Goal: Answer question/provide support

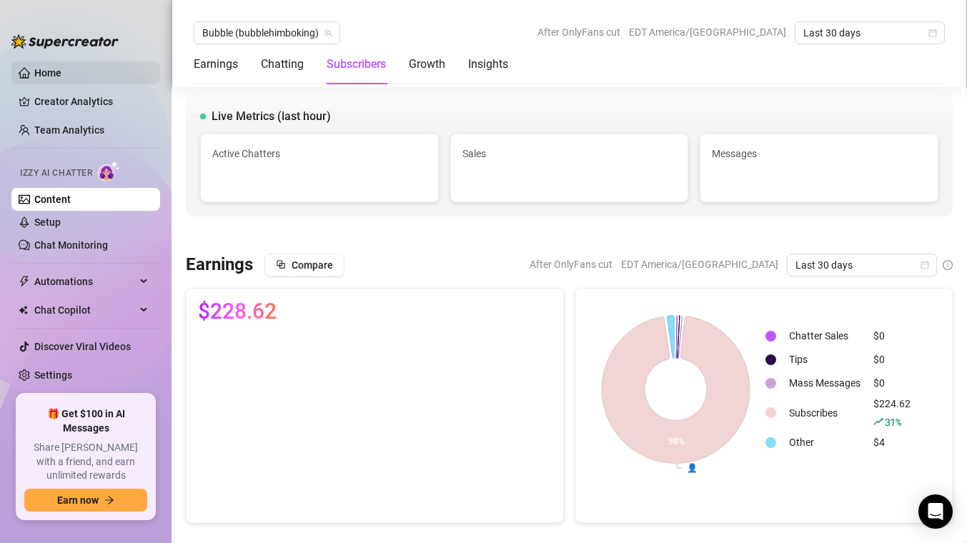
scroll to position [860, 0]
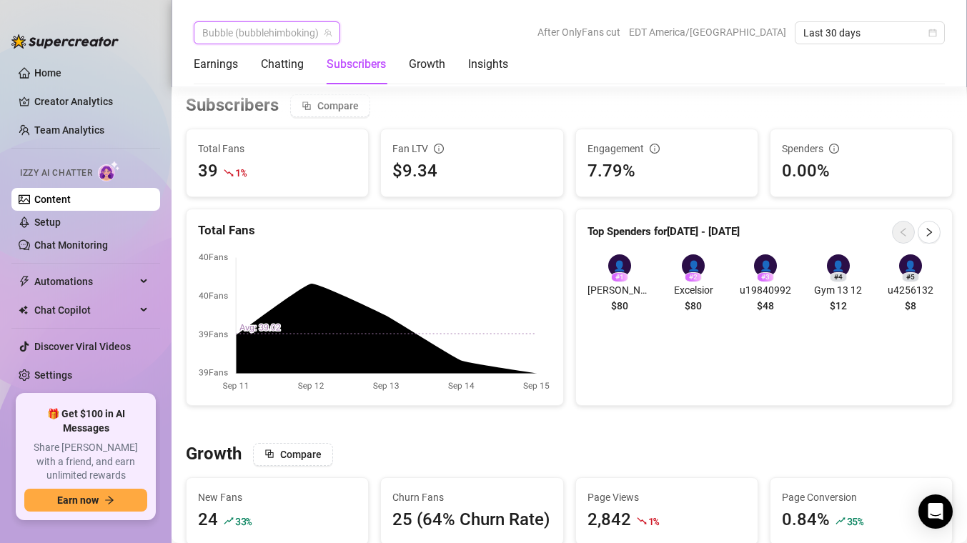
click at [234, 31] on span "Bubble (bubblehimboking)" at bounding box center [266, 32] width 129 height 21
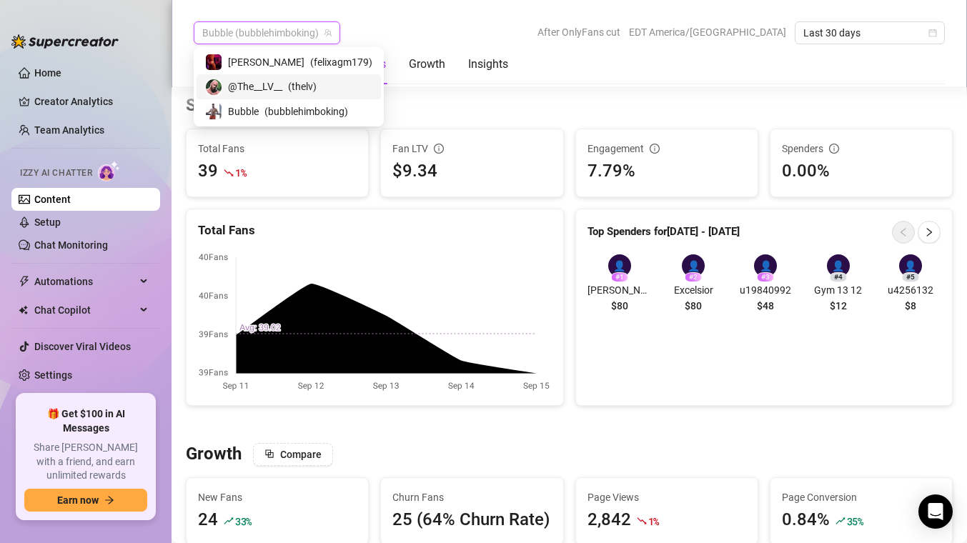
click at [237, 89] on span "@The__LV__" at bounding box center [255, 87] width 54 height 16
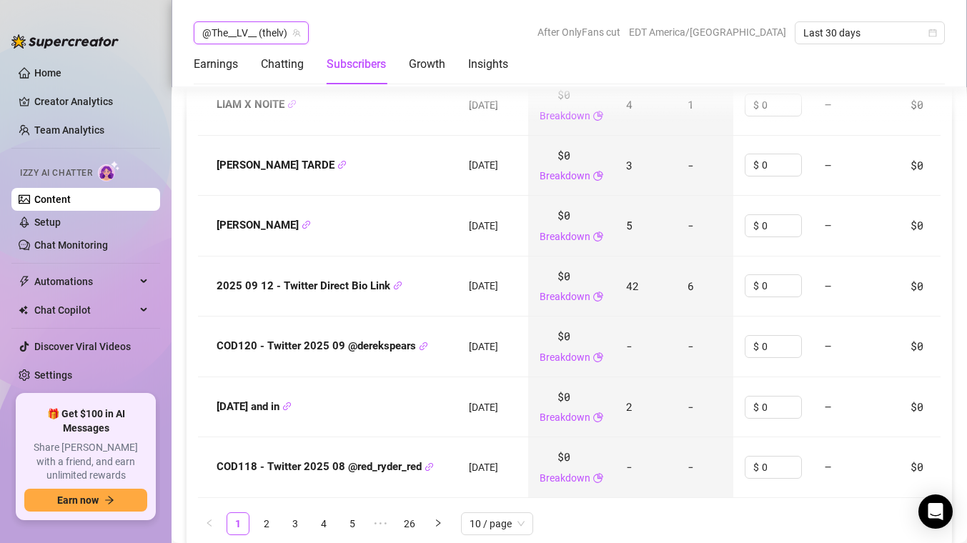
scroll to position [1954, 0]
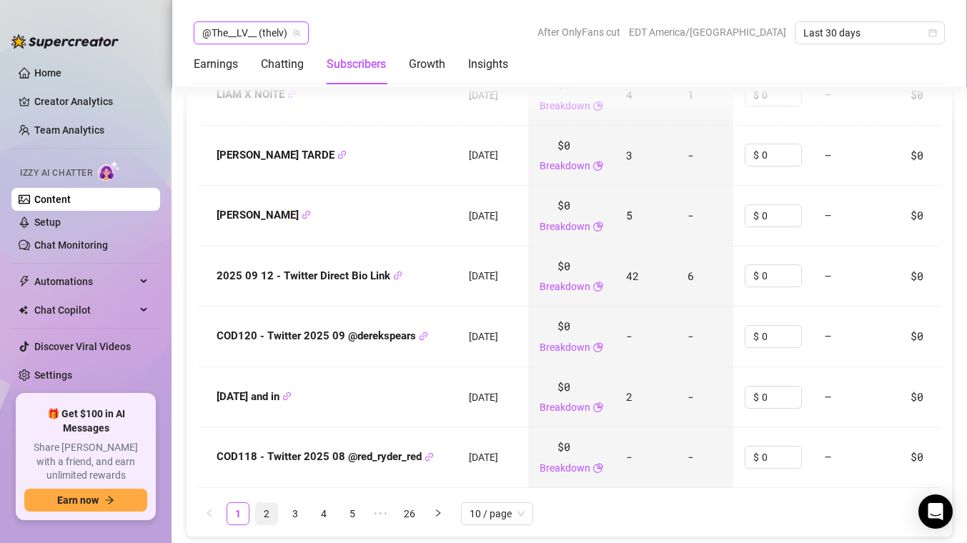
click at [266, 514] on link "2" at bounding box center [266, 513] width 21 height 21
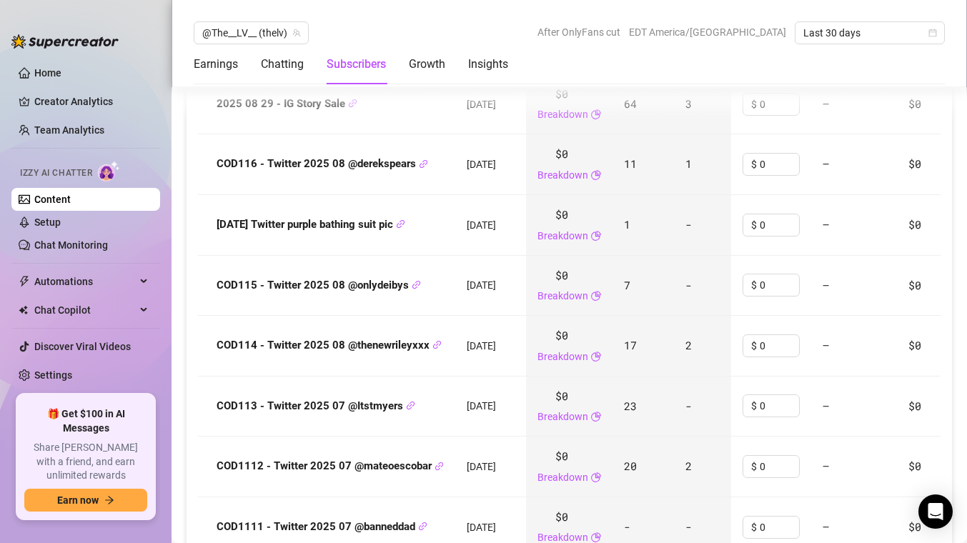
scroll to position [1603, 0]
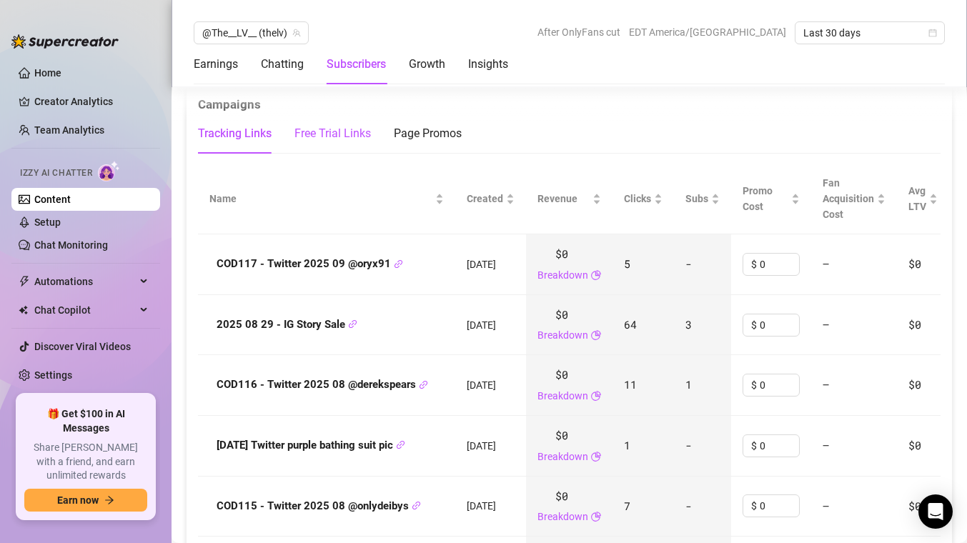
click at [347, 126] on div "Free Trial Links" at bounding box center [332, 133] width 76 height 17
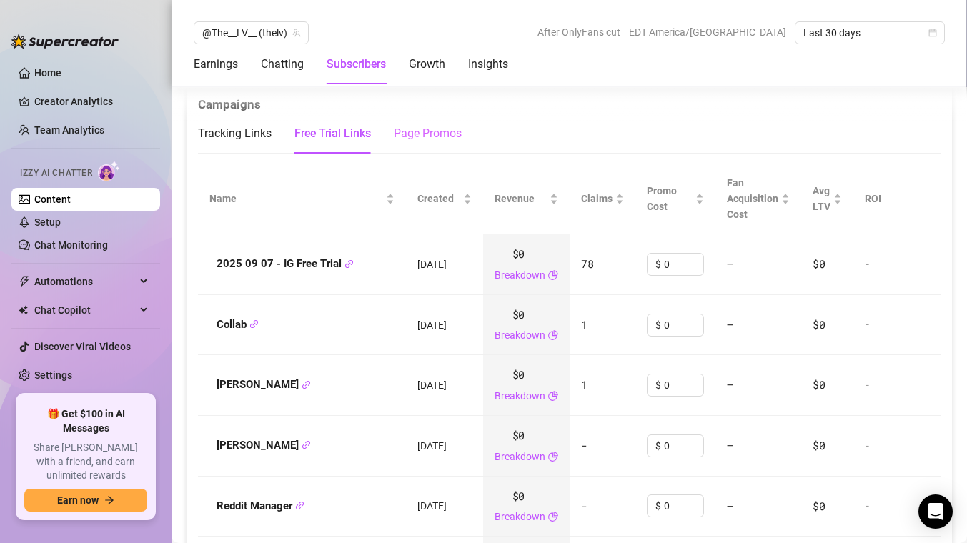
click at [405, 120] on div "Page Promos" at bounding box center [428, 134] width 68 height 40
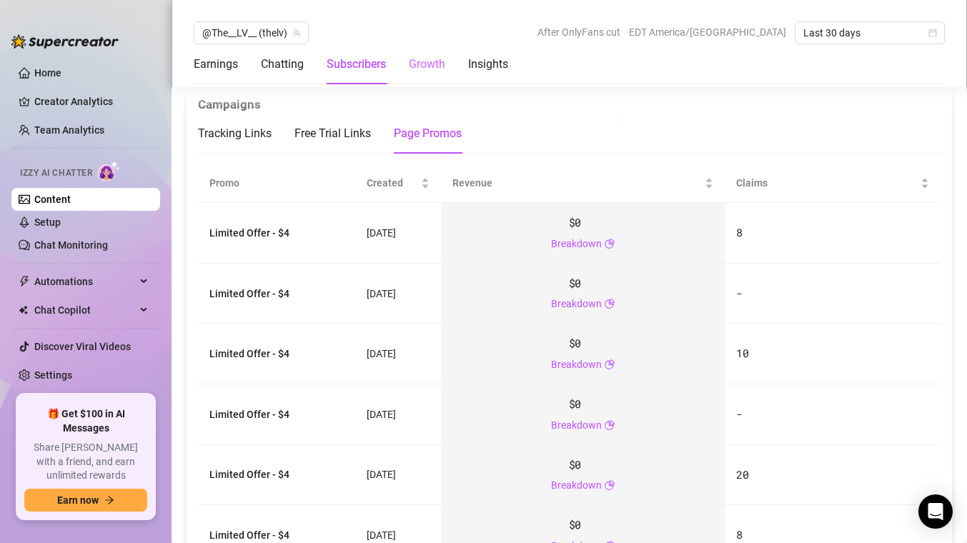
click at [417, 74] on div "Growth" at bounding box center [427, 64] width 36 height 40
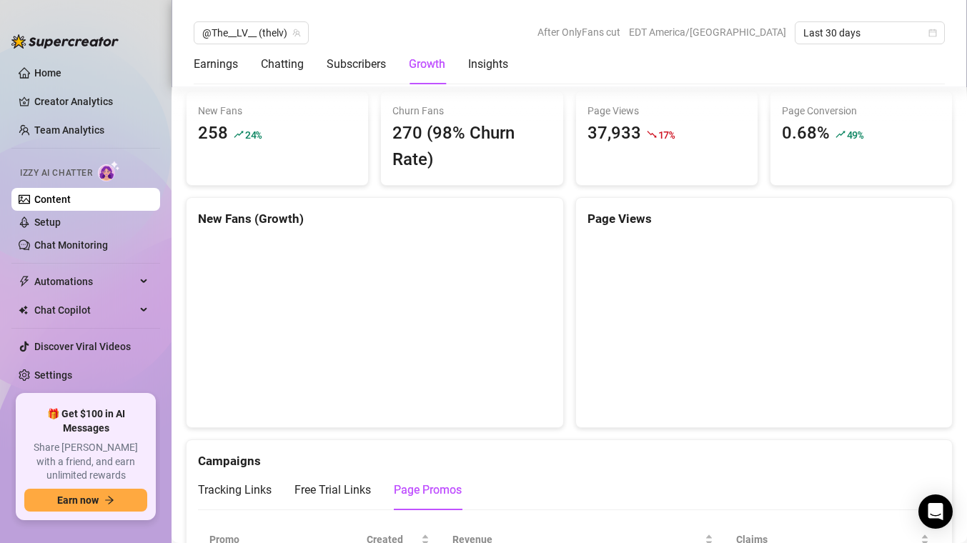
scroll to position [1209, 0]
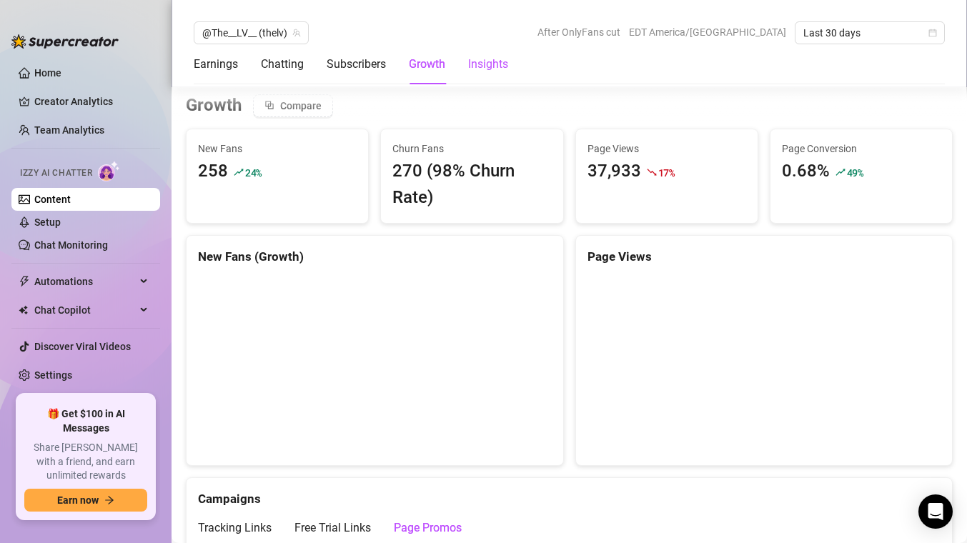
click at [475, 71] on div "Insights" at bounding box center [488, 64] width 40 height 17
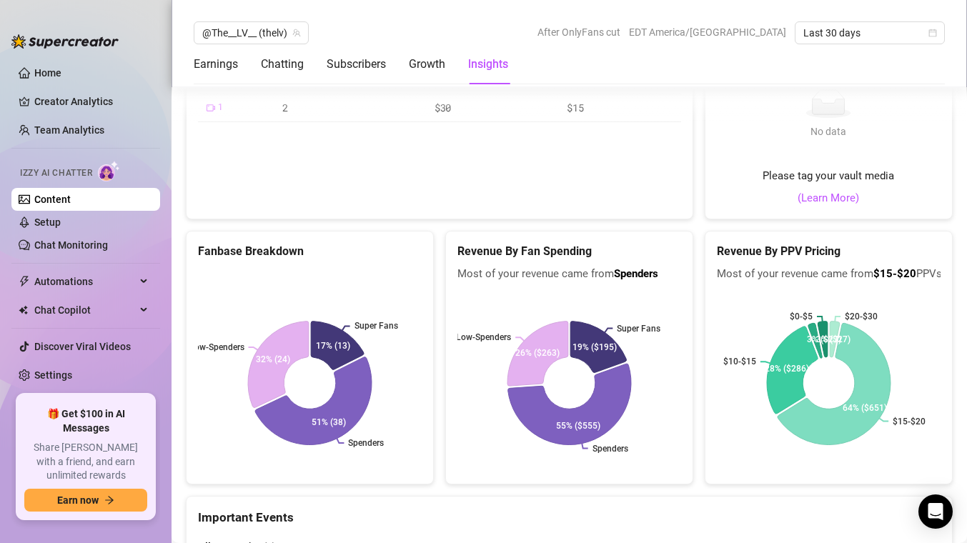
scroll to position [2825, 0]
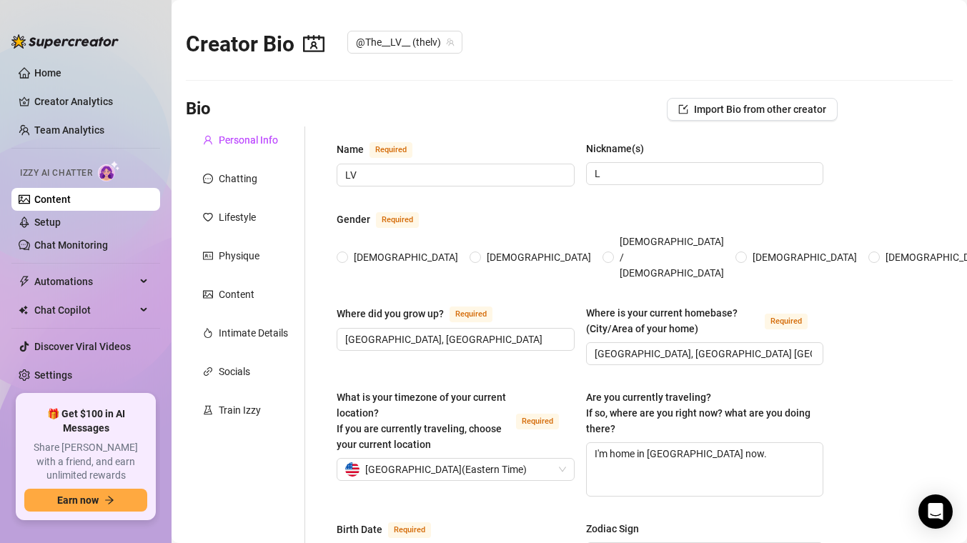
radio input "true"
type input "[DATE]"
click at [246, 404] on div "Train Izzy" at bounding box center [240, 410] width 42 height 16
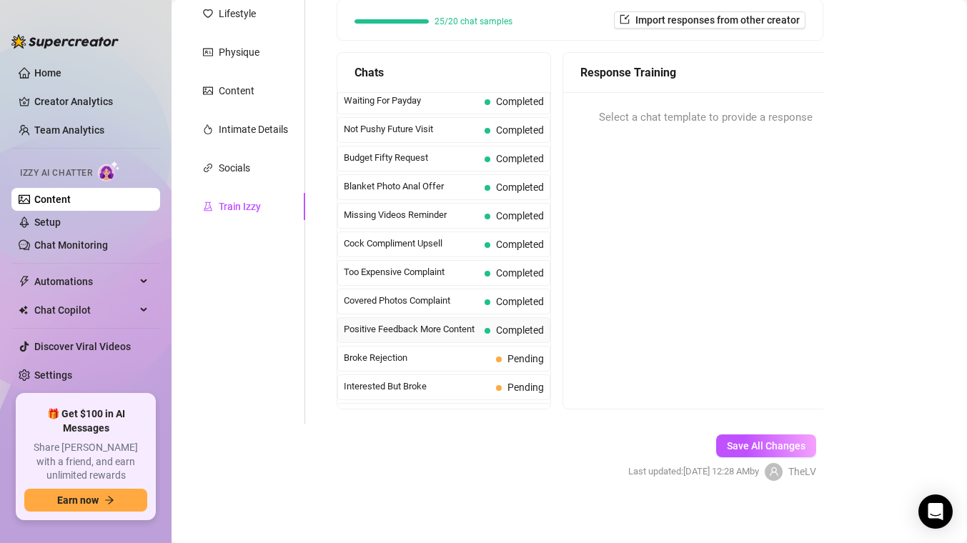
scroll to position [88, 0]
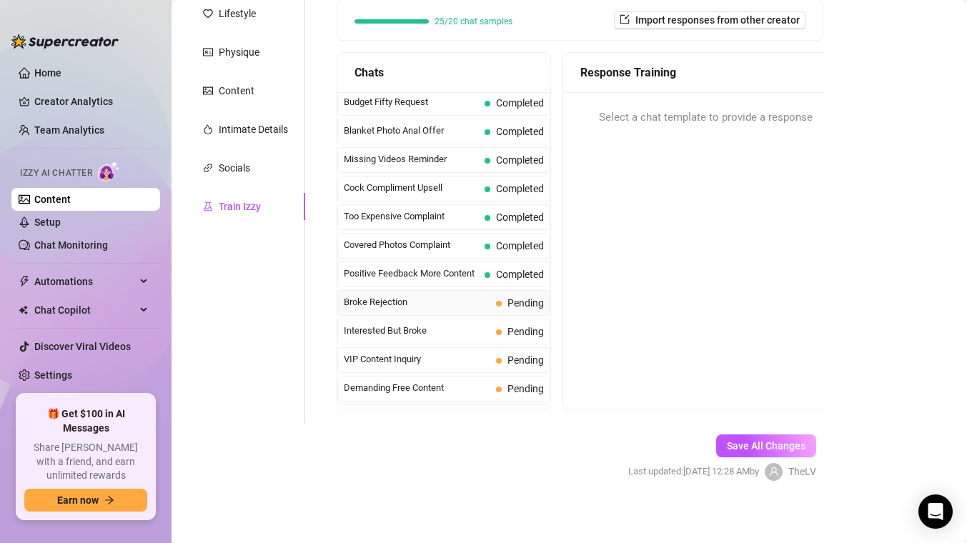
click at [508, 304] on span "Pending" at bounding box center [525, 302] width 36 height 11
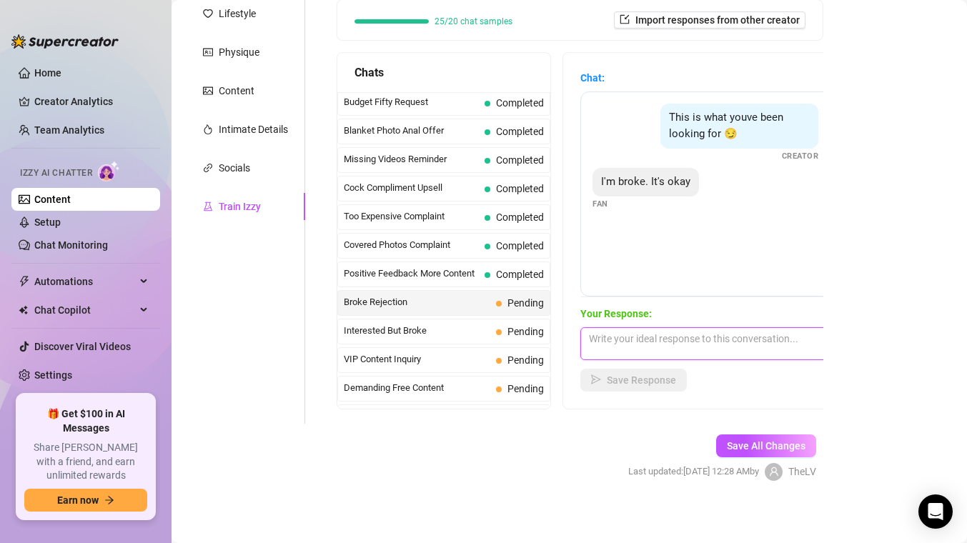
click at [657, 339] on textarea at bounding box center [705, 343] width 250 height 33
type textarea "Awn. I know you will turn that around!"
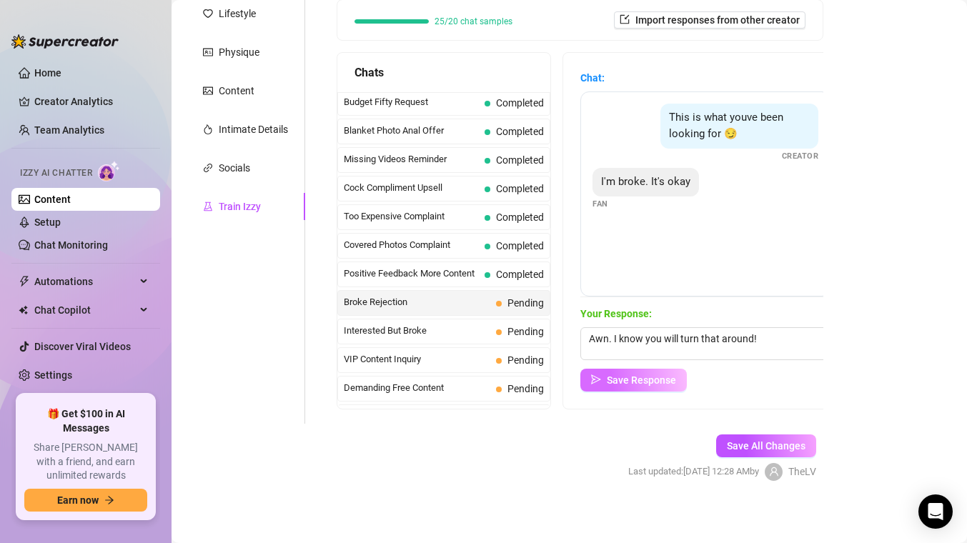
click at [640, 369] on button "Save Response" at bounding box center [633, 380] width 106 height 23
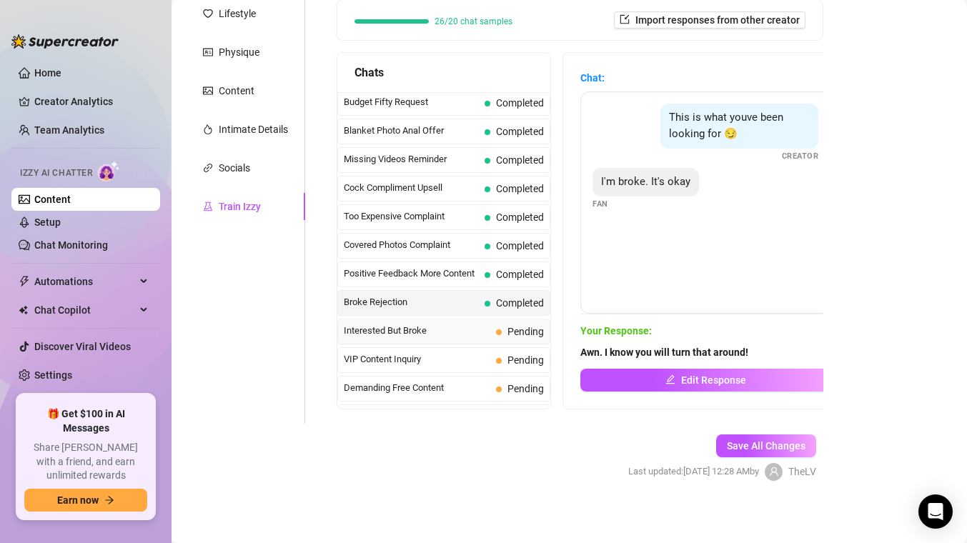
click at [472, 334] on span "Interested But Broke" at bounding box center [417, 331] width 147 height 14
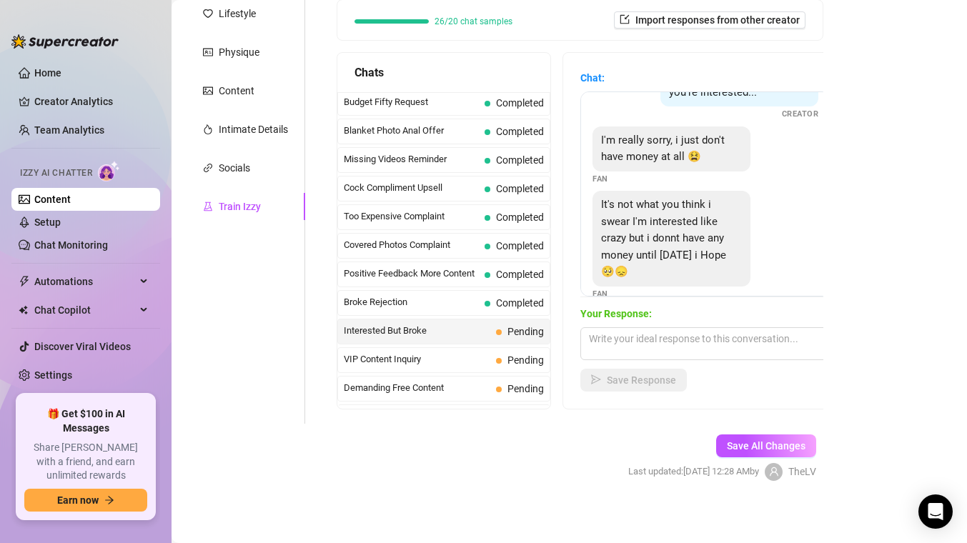
scroll to position [64, 0]
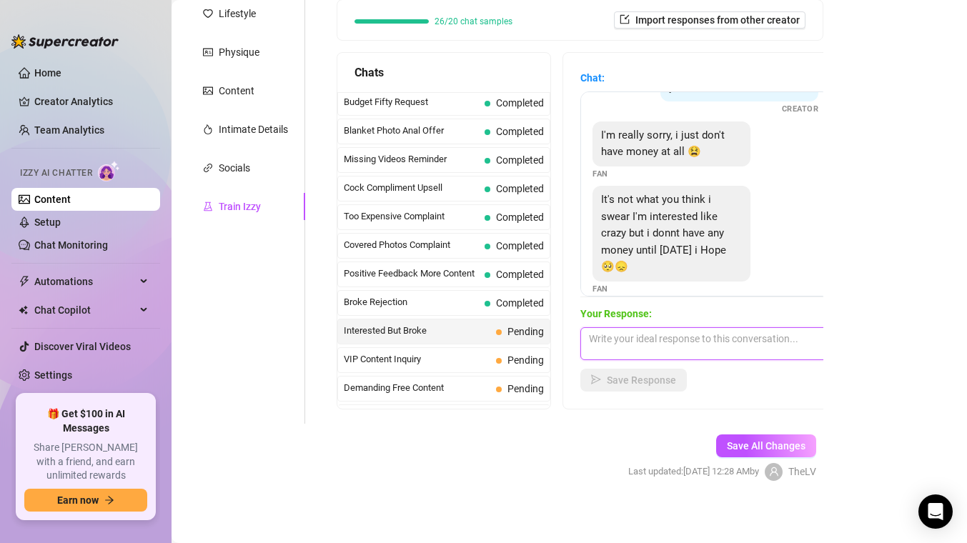
click at [630, 338] on textarea at bounding box center [705, 343] width 250 height 33
type textarea "So lets touch base [DATE]! 😉😉"
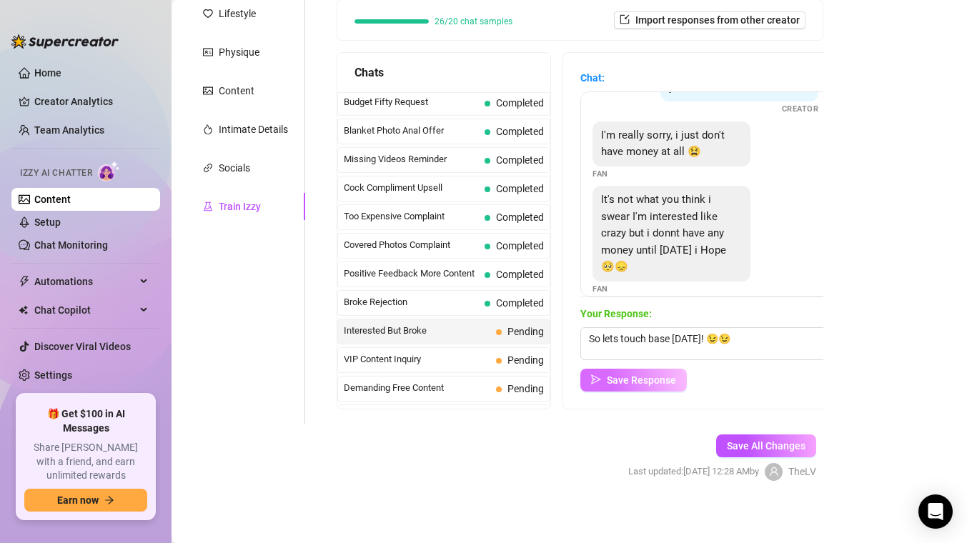
click at [645, 375] on span "Save Response" at bounding box center [641, 380] width 69 height 11
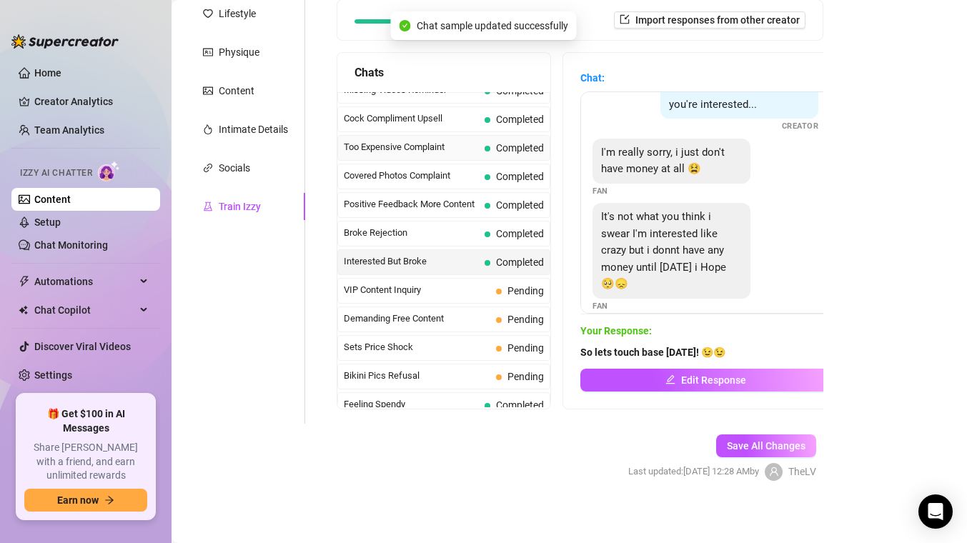
scroll to position [174, 0]
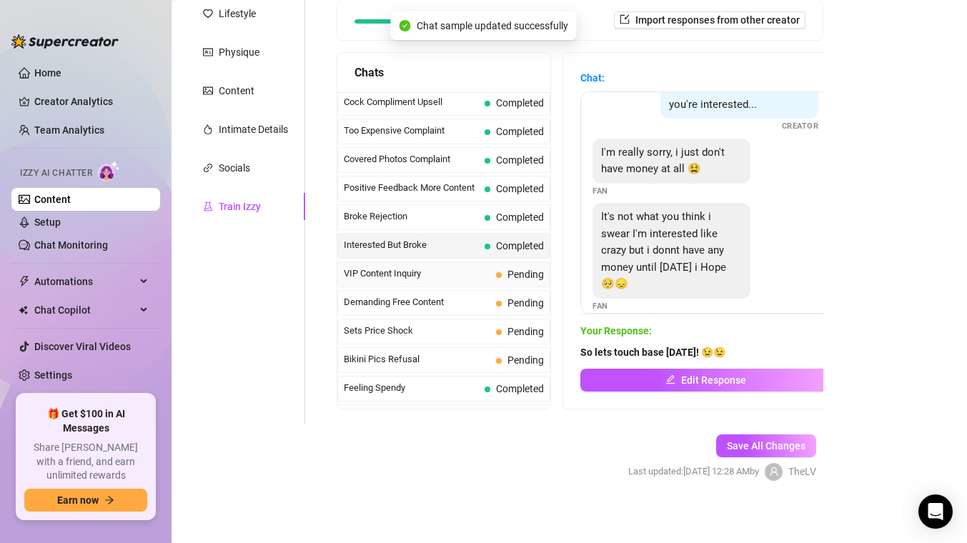
click at [442, 273] on span "VIP Content Inquiry" at bounding box center [417, 274] width 147 height 14
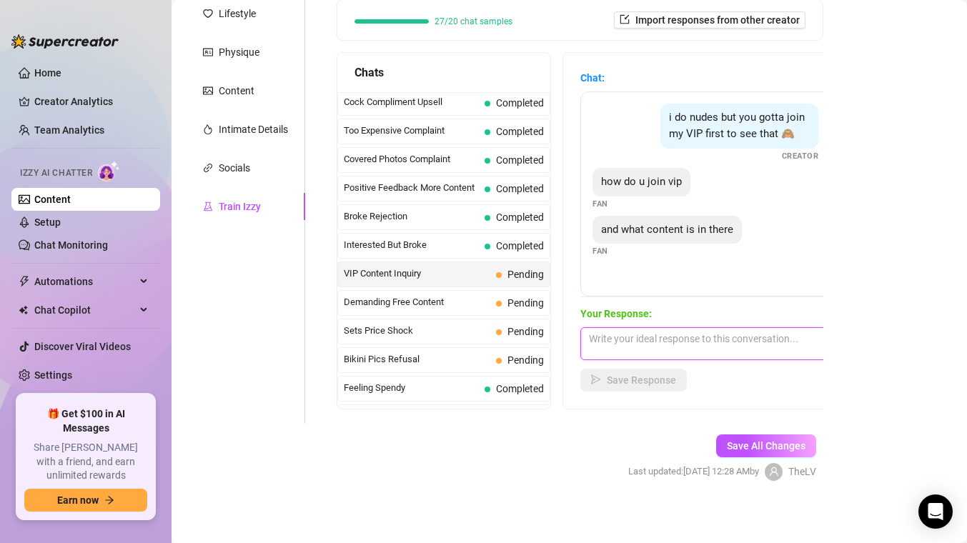
click at [611, 348] on textarea at bounding box center [705, 343] width 250 height 33
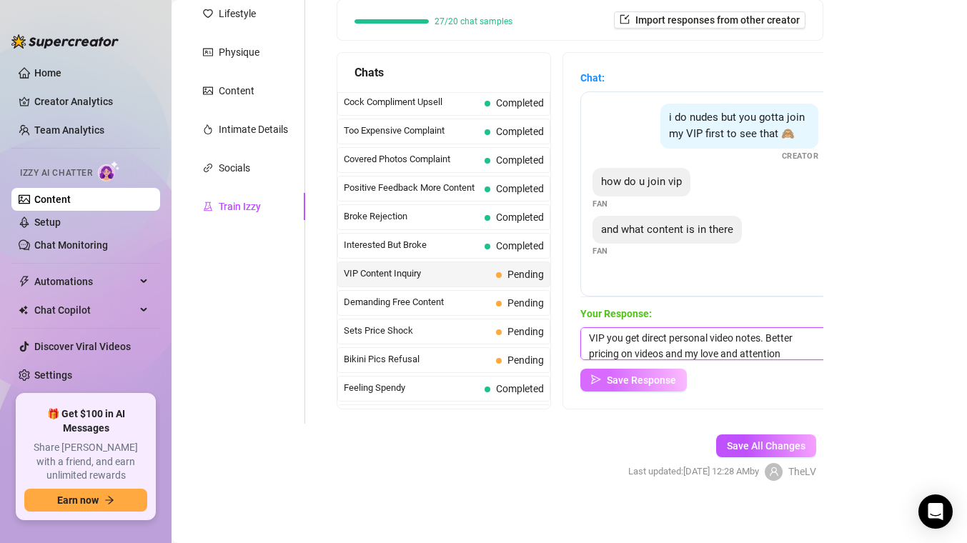
type textarea "VIP you get direct personal video notes. Better pricing on videos and my love a…"
click at [615, 383] on span "Save Response" at bounding box center [641, 380] width 69 height 11
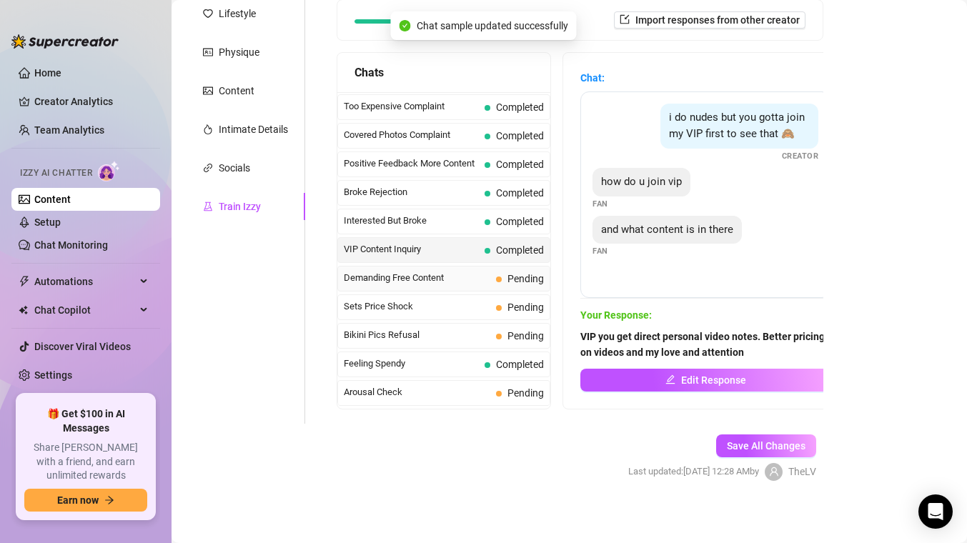
scroll to position [210, 0]
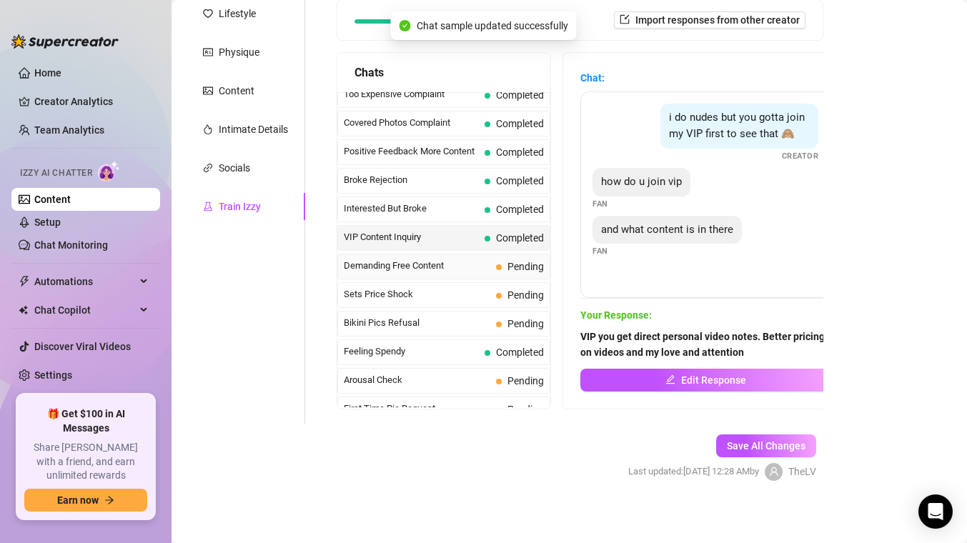
click at [470, 271] on span "Demanding Free Content" at bounding box center [417, 266] width 147 height 14
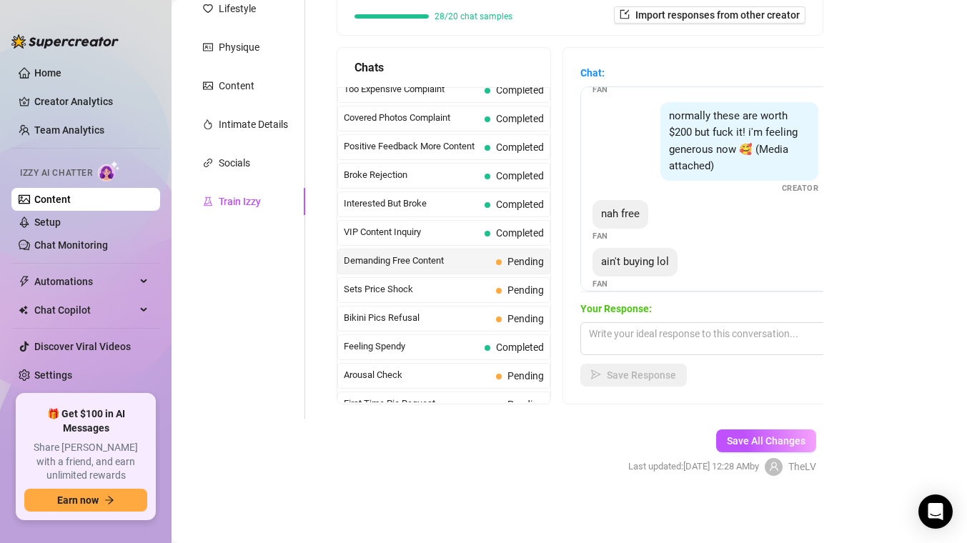
scroll to position [157, 0]
click at [620, 345] on textarea at bounding box center [705, 338] width 250 height 33
type textarea "I'm sure to provide am"
